Goal: Check status: Check status

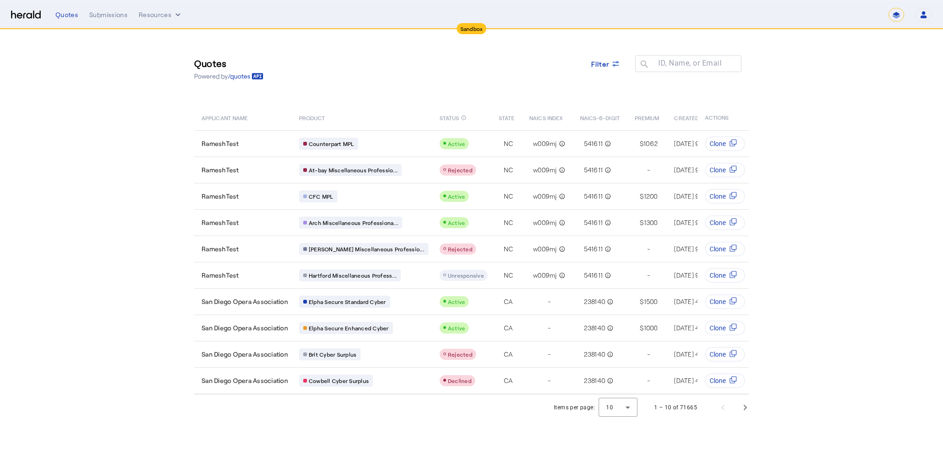
select select "*******"
click at [896, 18] on select "**********" at bounding box center [897, 15] width 16 height 14
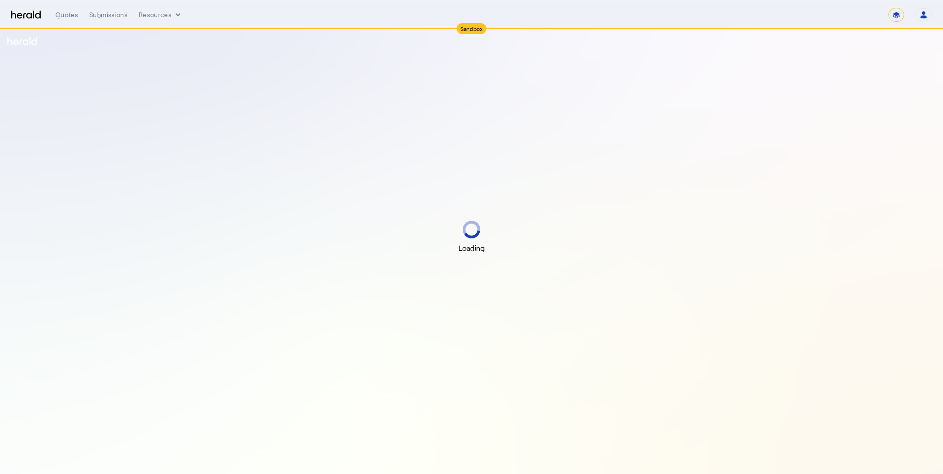
select select "*******"
